Goal: Answer question/provide support

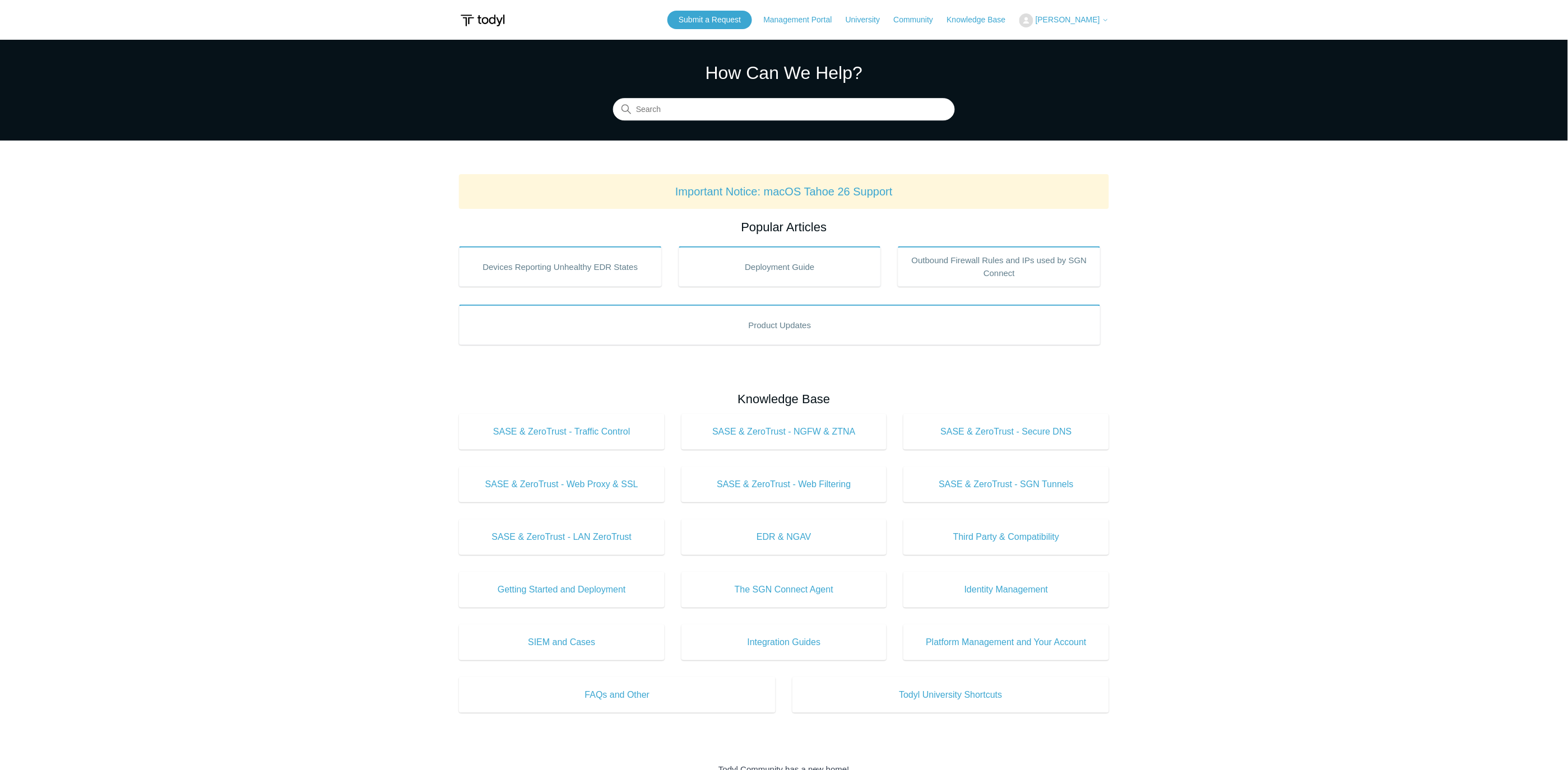
click at [1082, 19] on span "[PERSON_NAME]" at bounding box center [1068, 19] width 65 height 9
click at [1095, 45] on link "My Support Requests" at bounding box center [1075, 44] width 109 height 19
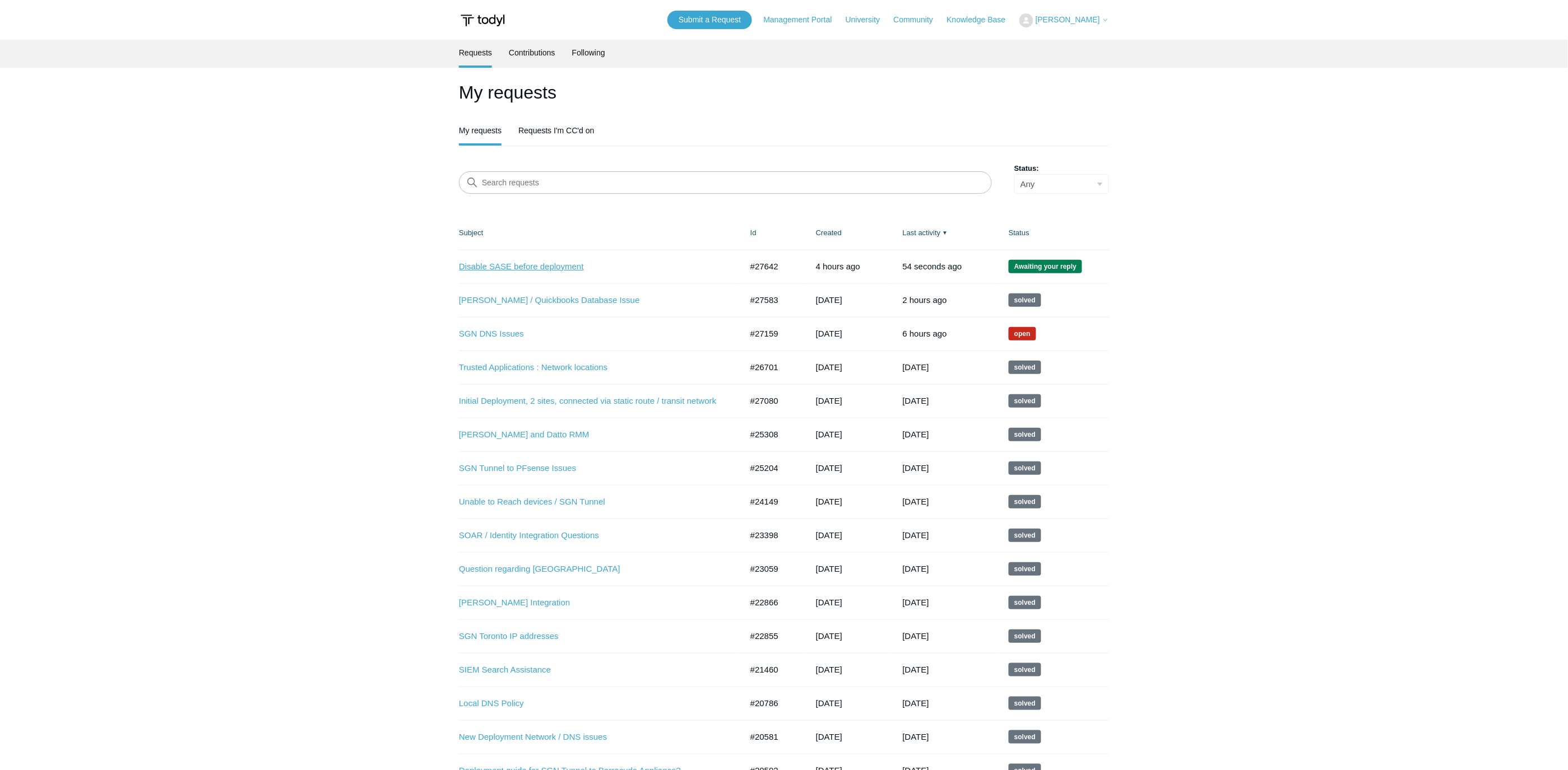
click at [539, 265] on link "Disable SASE before deployment" at bounding box center [592, 267] width 266 height 13
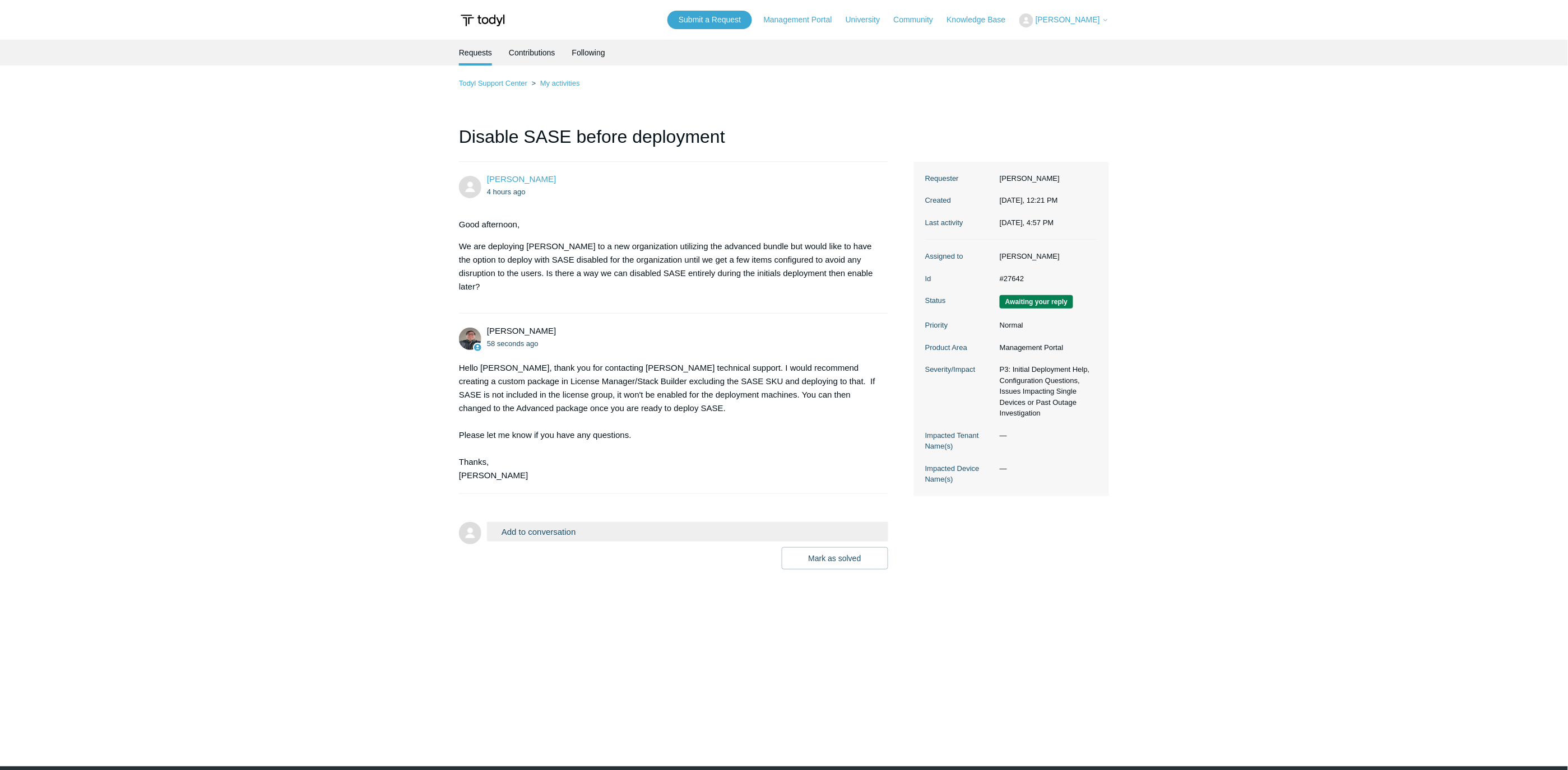
click at [575, 522] on button "Add to conversation" at bounding box center [688, 531] width 401 height 19
click at [583, 556] on textarea "Add your reply" at bounding box center [688, 580] width 401 height 75
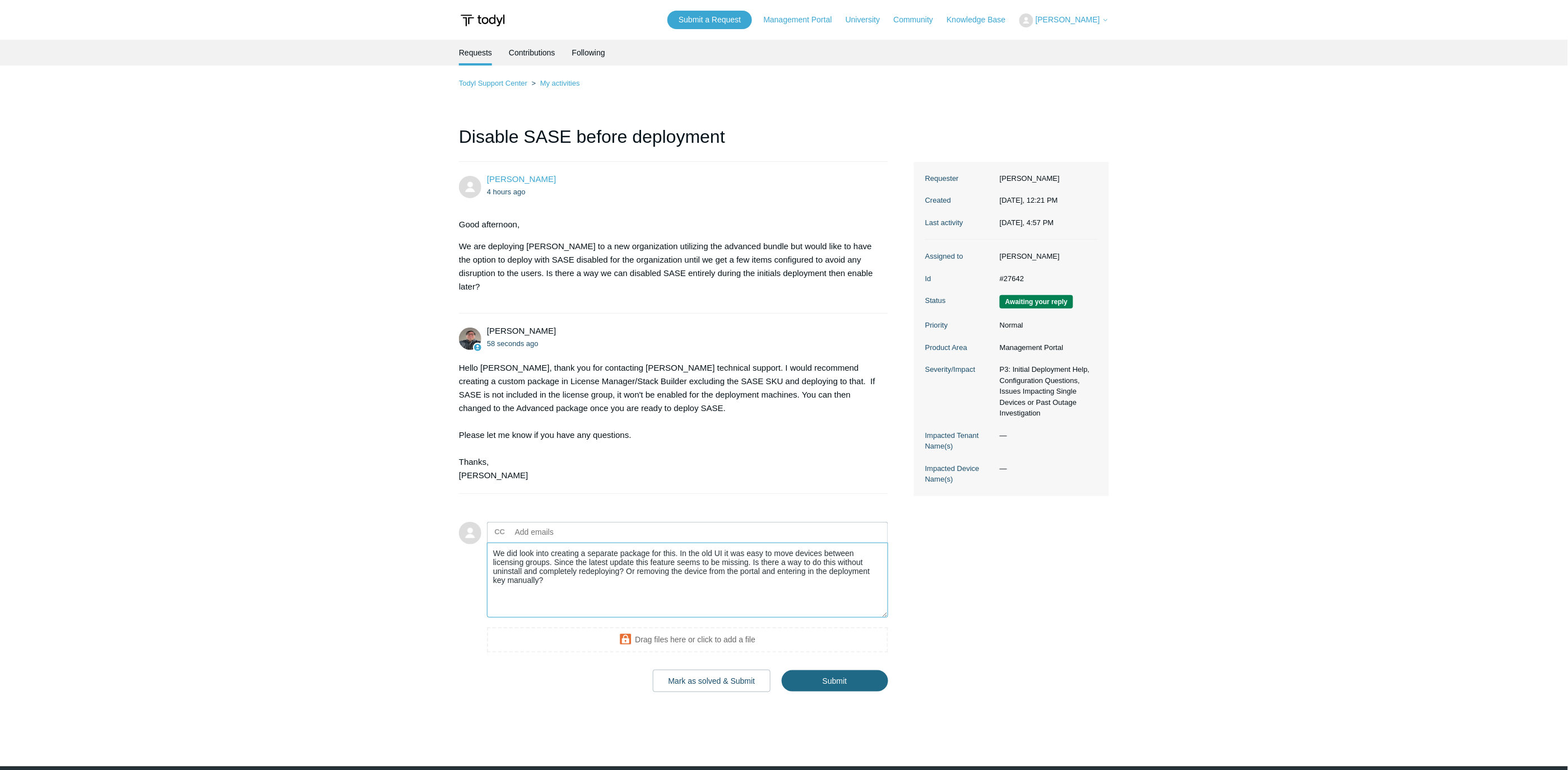
type textarea "We did look into creating a separate package for this. In the old UI it was eas…"
click at [830, 672] on input "Submit" at bounding box center [835, 682] width 106 height 22
